Goal: Task Accomplishment & Management: Complete application form

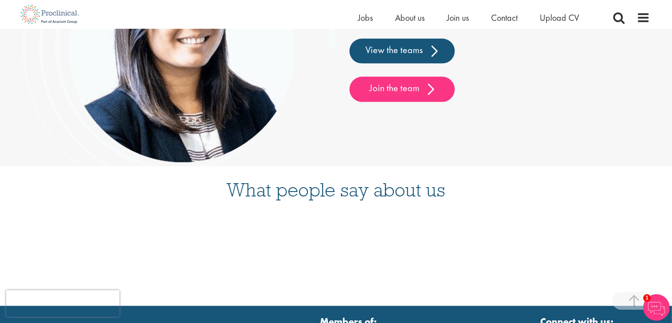
scroll to position [2218, 0]
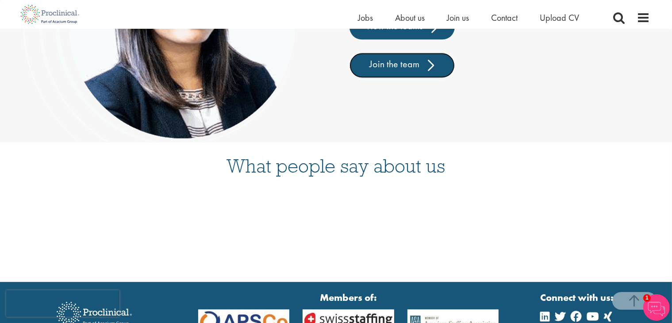
click at [407, 72] on link "Join the team" at bounding box center [401, 65] width 105 height 25
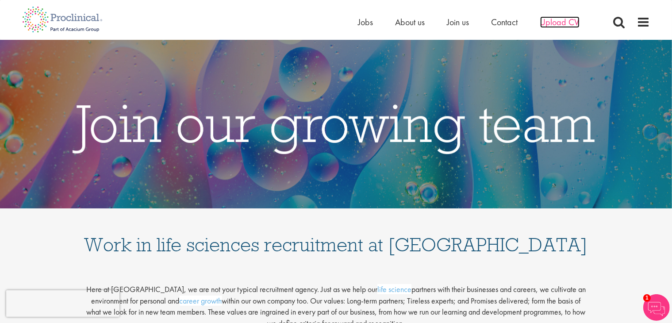
click at [560, 16] on span "Upload CV" at bounding box center [559, 21] width 39 height 11
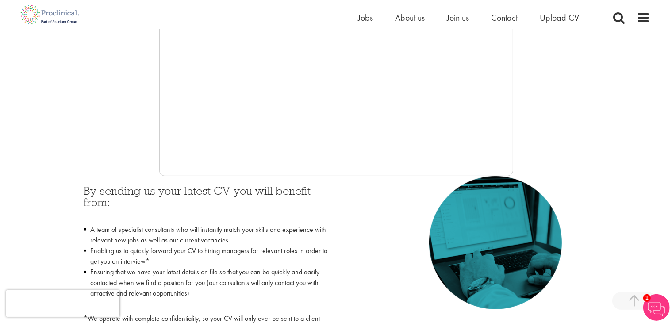
scroll to position [271, 0]
